Goal: Information Seeking & Learning: Learn about a topic

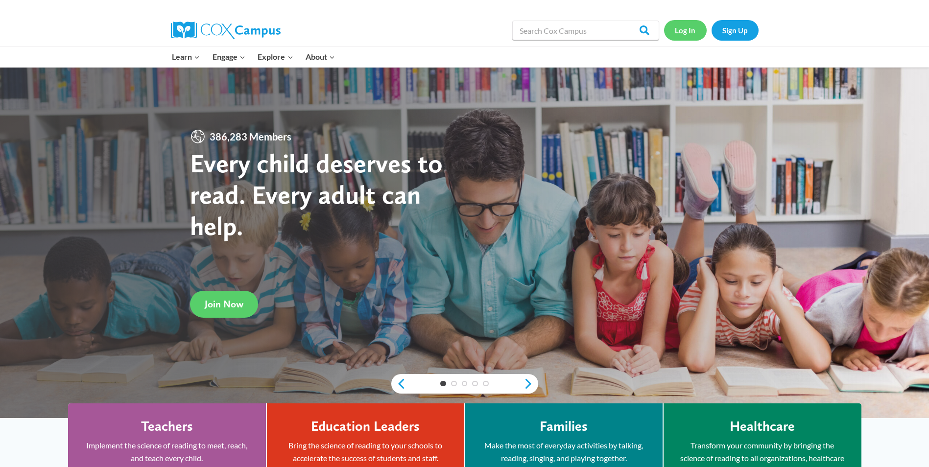
click at [688, 30] on link "Log In" at bounding box center [685, 30] width 43 height 20
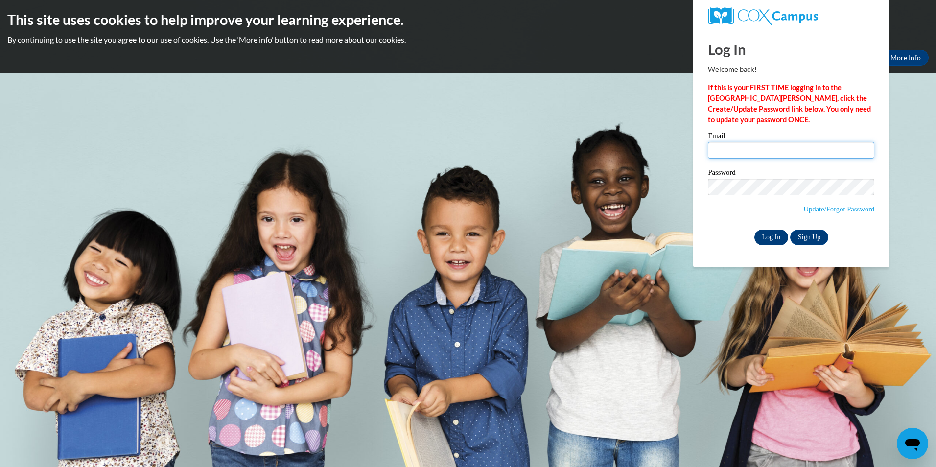
type input "pgreer@lccaa.net"
click at [766, 236] on input "Log In" at bounding box center [772, 238] width 34 height 16
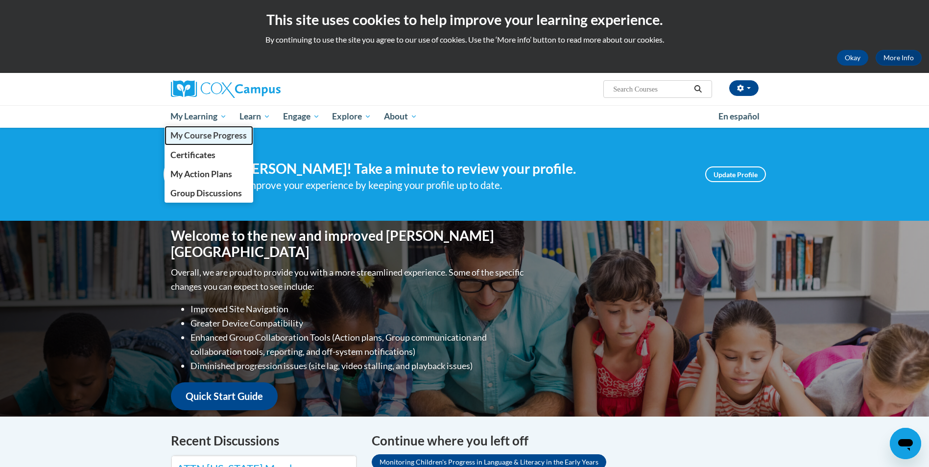
click at [201, 133] on span "My Course Progress" at bounding box center [208, 135] width 76 height 10
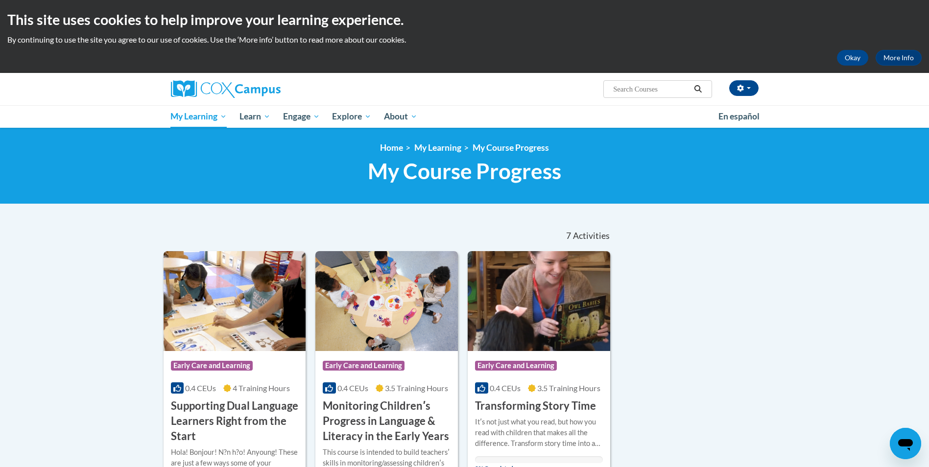
click at [928, 467] on html "This site uses cookies to help improve your learning experience. By continuing …" at bounding box center [464, 233] width 929 height 467
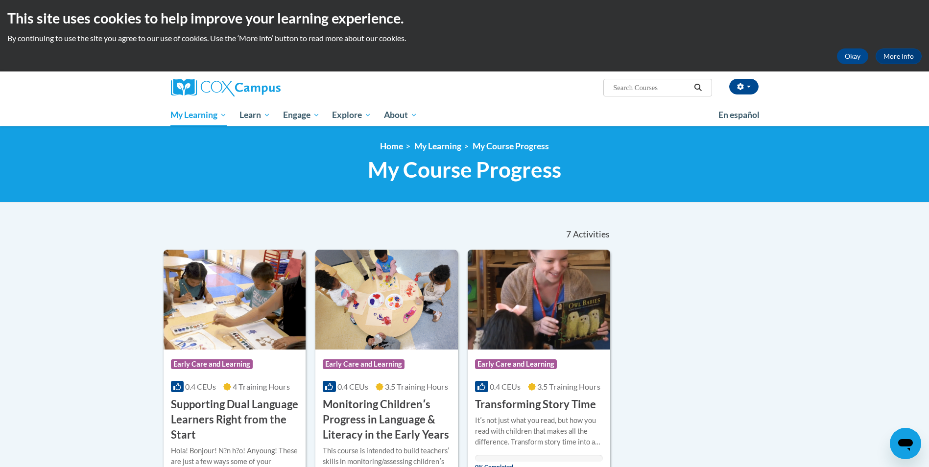
scroll to position [3, 0]
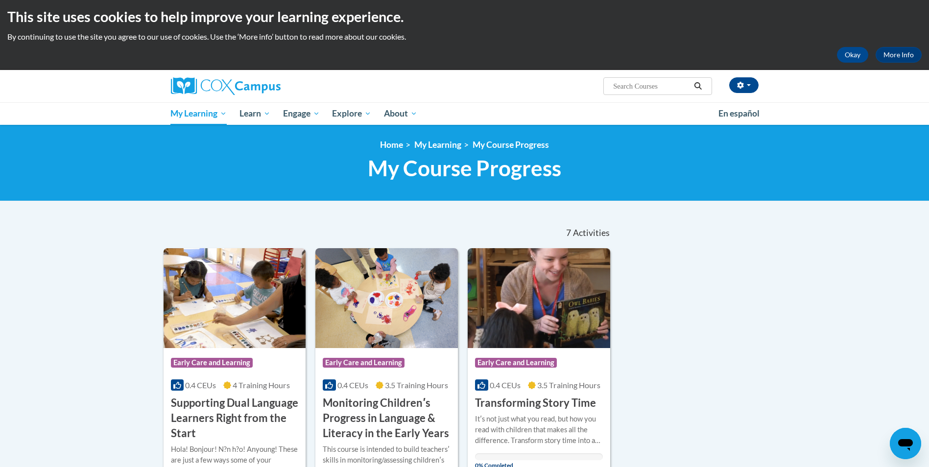
click at [923, 110] on div "Paula Greer (America/New_York UTC-04:00) My Profile Inbox My Transcripts Log Ou…" at bounding box center [464, 97] width 929 height 55
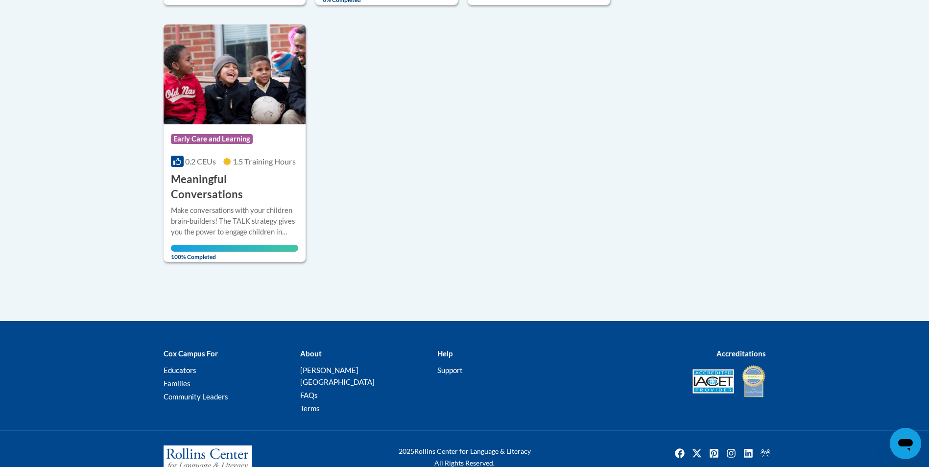
scroll to position [377, 0]
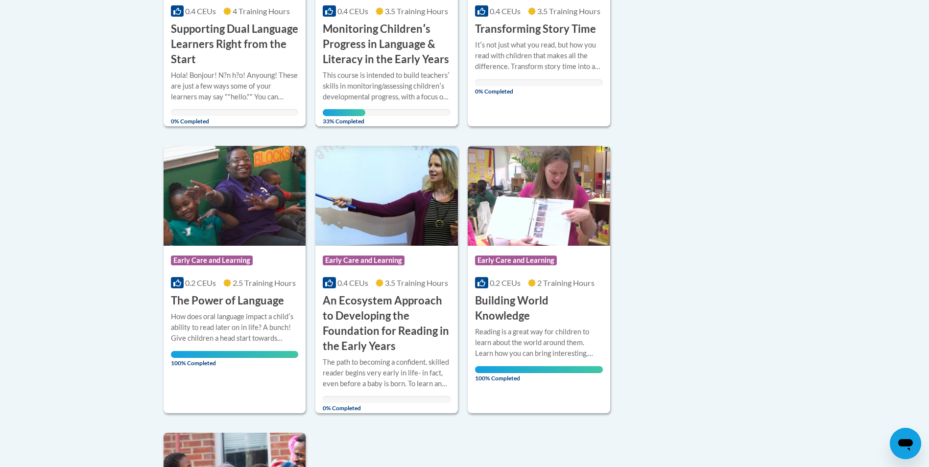
click at [353, 101] on div "This course is intended to build teachersʹ skills in monitoring/assessing child…" at bounding box center [387, 86] width 128 height 32
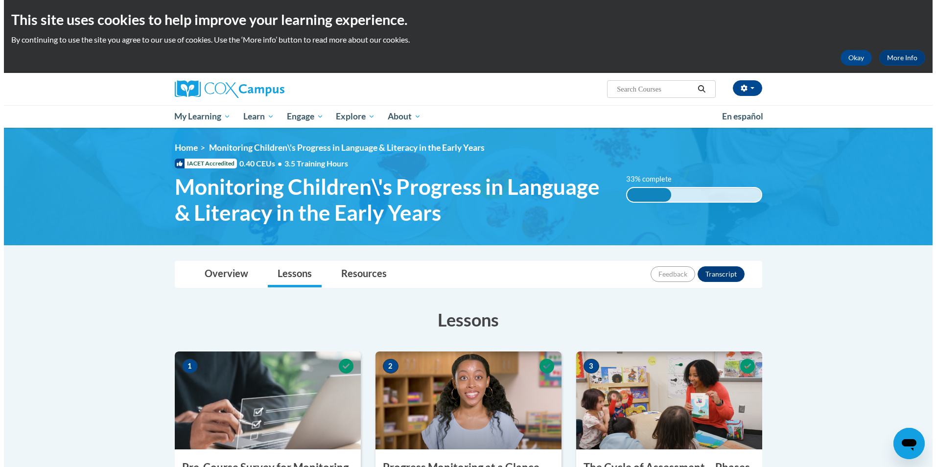
scroll to position [408, 0]
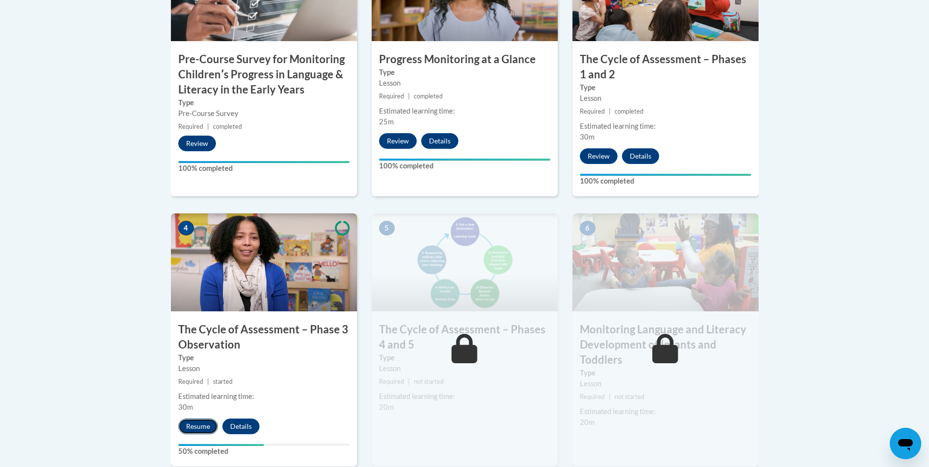
click at [197, 421] on button "Resume" at bounding box center [198, 427] width 40 height 16
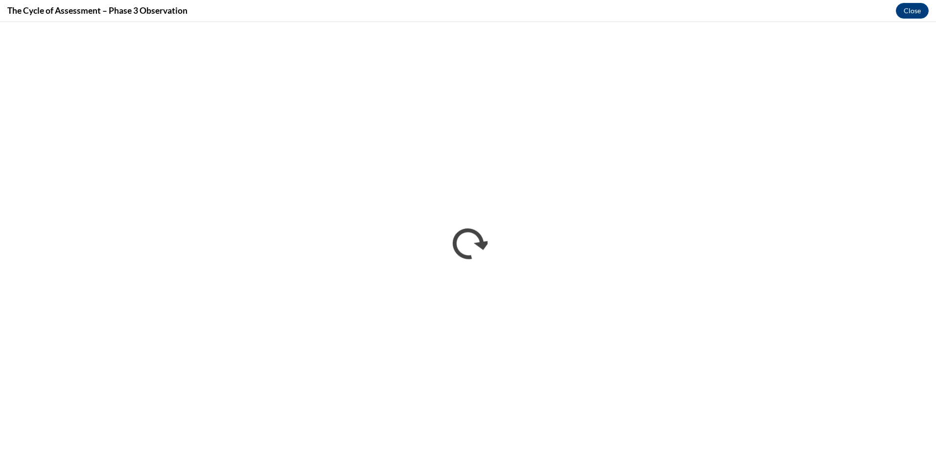
scroll to position [0, 0]
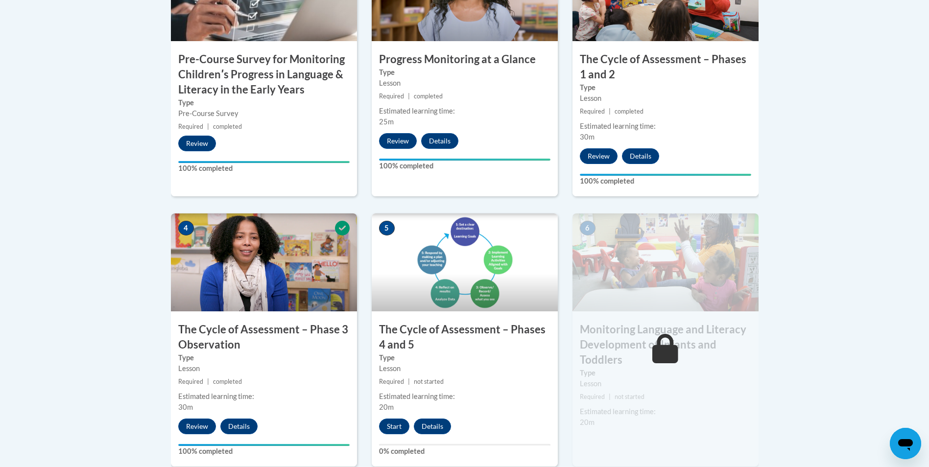
click at [927, 20] on body "This site uses cookies to help improve your learning experience. By continuing …" at bounding box center [464, 275] width 929 height 1367
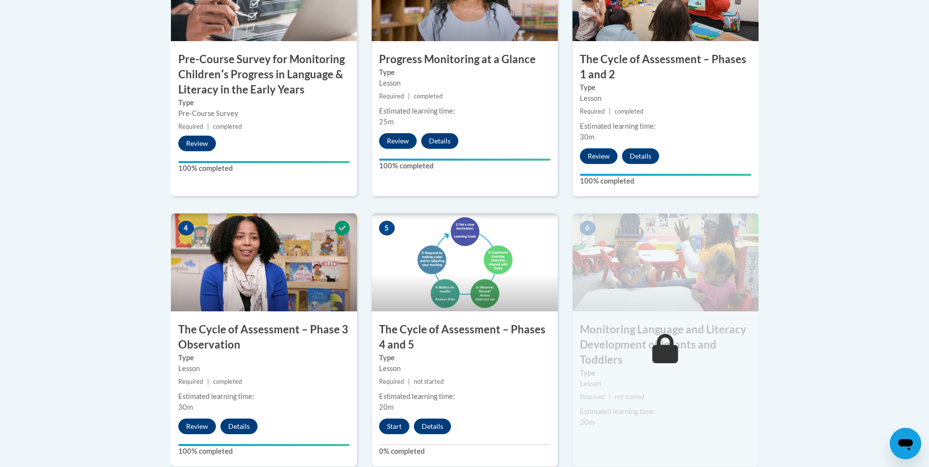
scroll to position [817, 0]
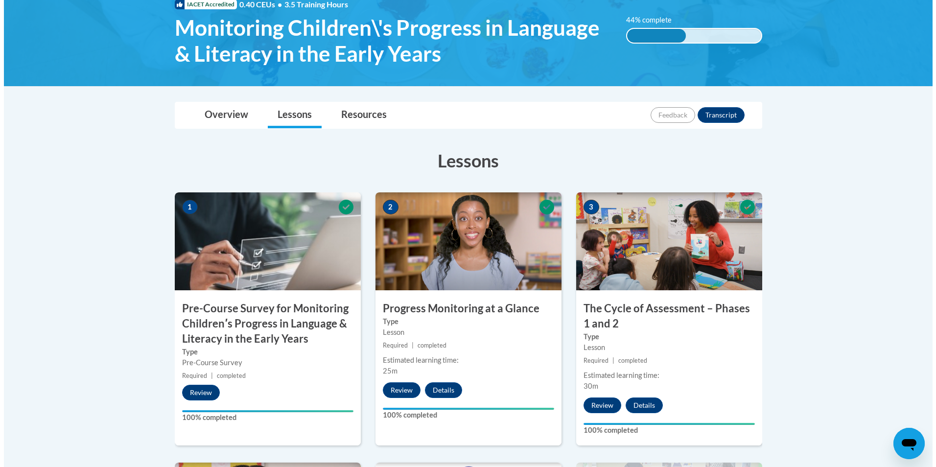
scroll to position [568, 0]
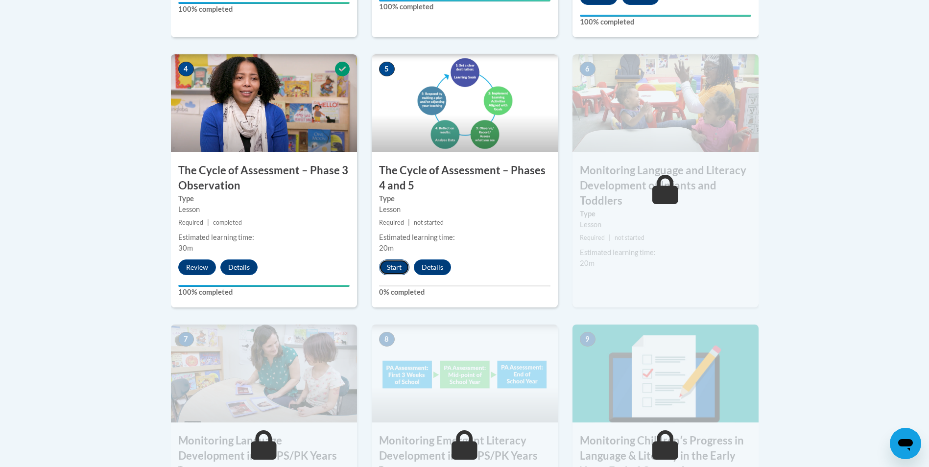
click at [387, 261] on button "Start" at bounding box center [394, 268] width 30 height 16
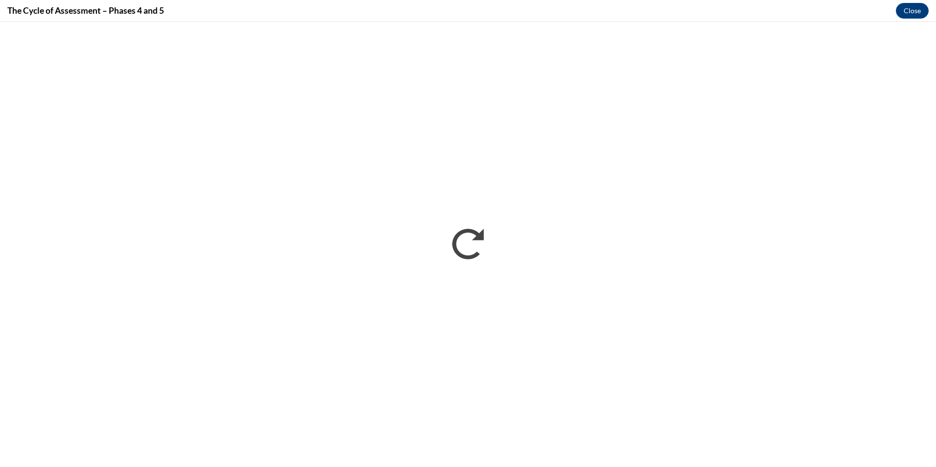
scroll to position [0, 0]
